Goal: Task Accomplishment & Management: Manage account settings

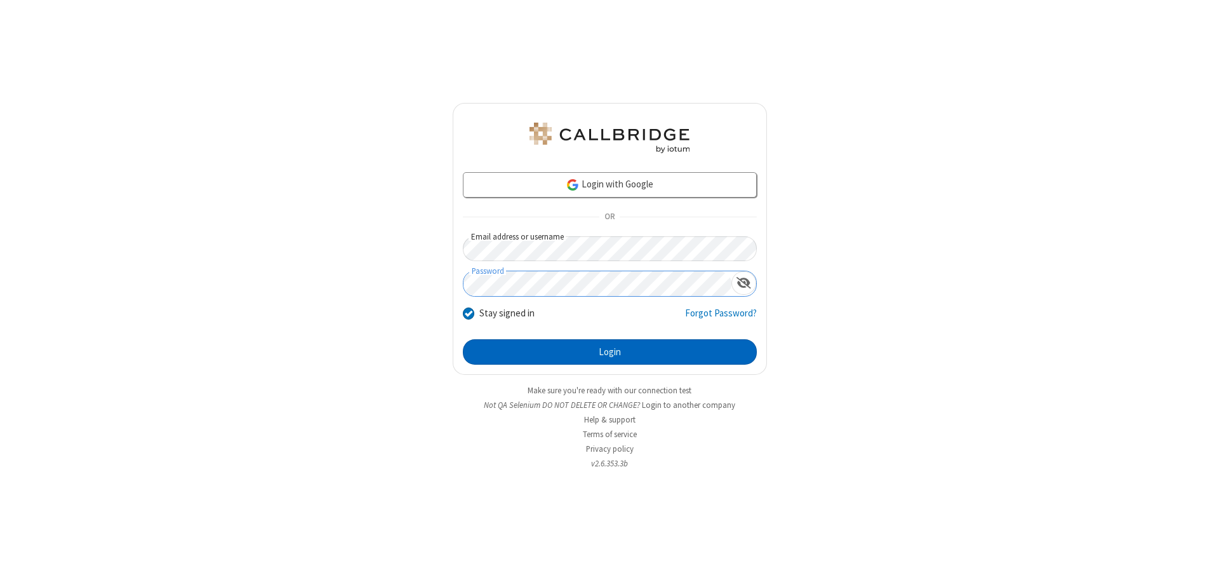
click at [610, 352] on button "Login" at bounding box center [610, 351] width 294 height 25
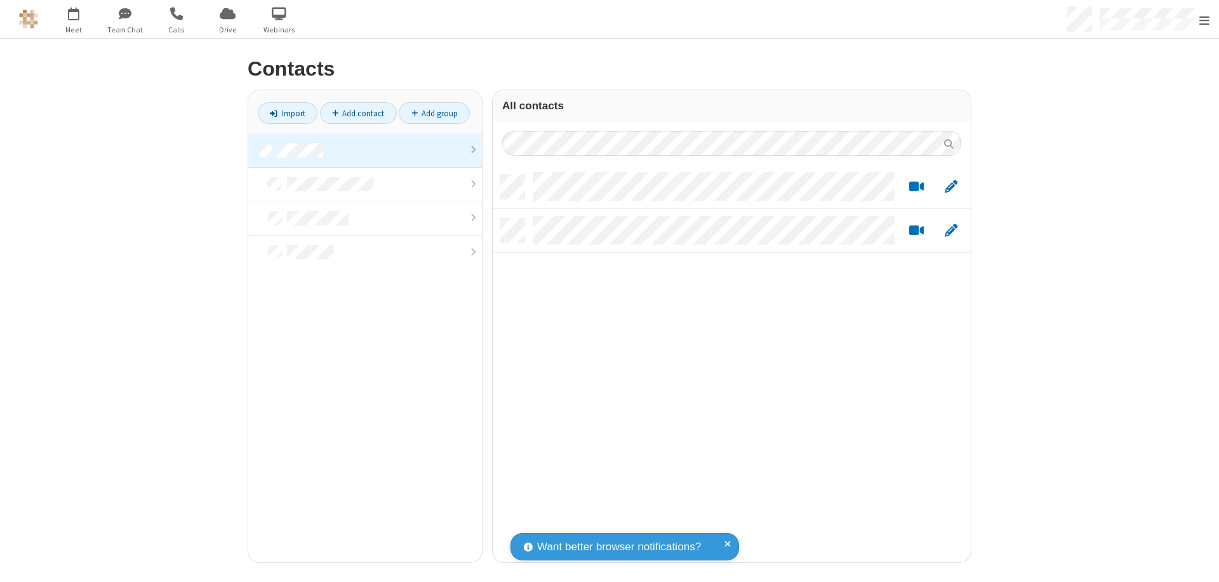
scroll to position [387, 469]
click at [365, 150] on link at bounding box center [365, 150] width 234 height 34
click at [358, 113] on link "Add contact" at bounding box center [358, 113] width 77 height 22
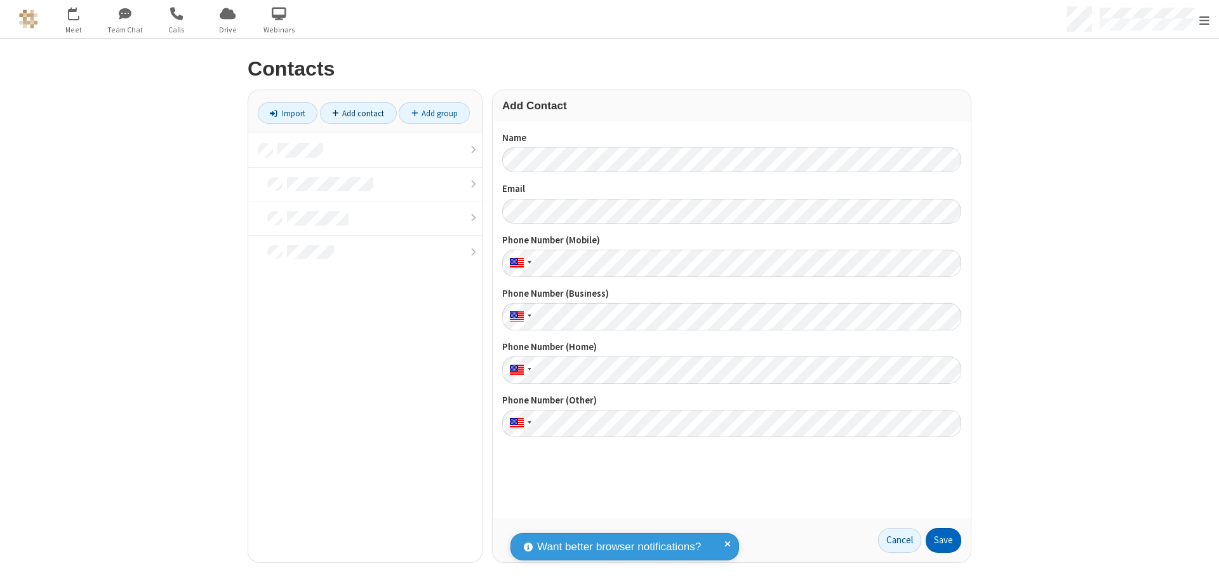
click at [944, 540] on button "Save" at bounding box center [944, 540] width 36 height 25
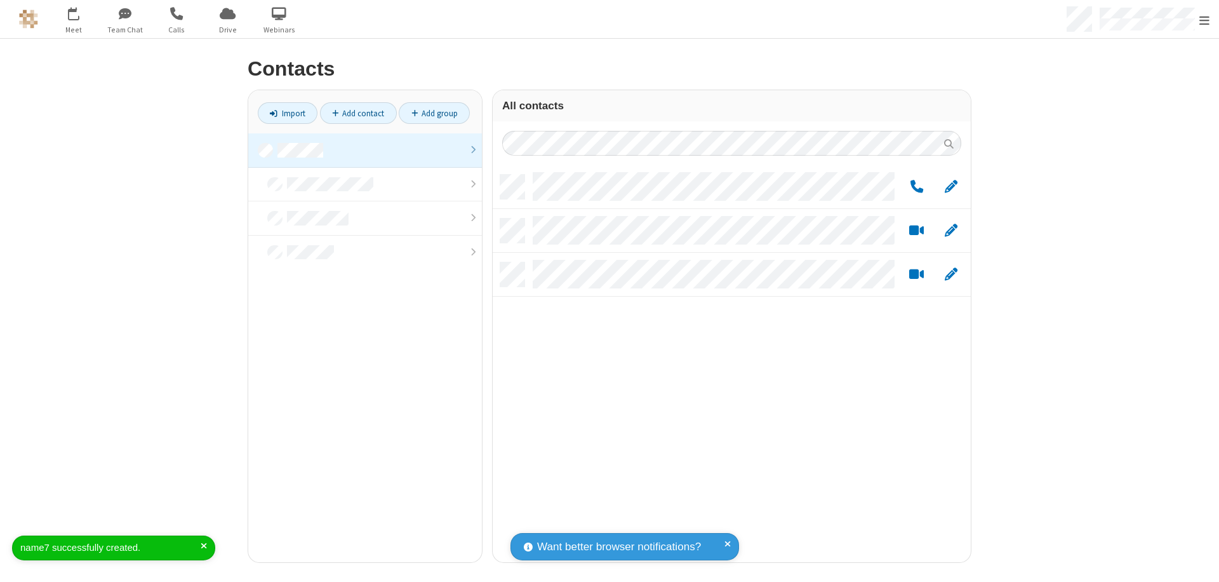
scroll to position [387, 469]
